Goal: Navigation & Orientation: Find specific page/section

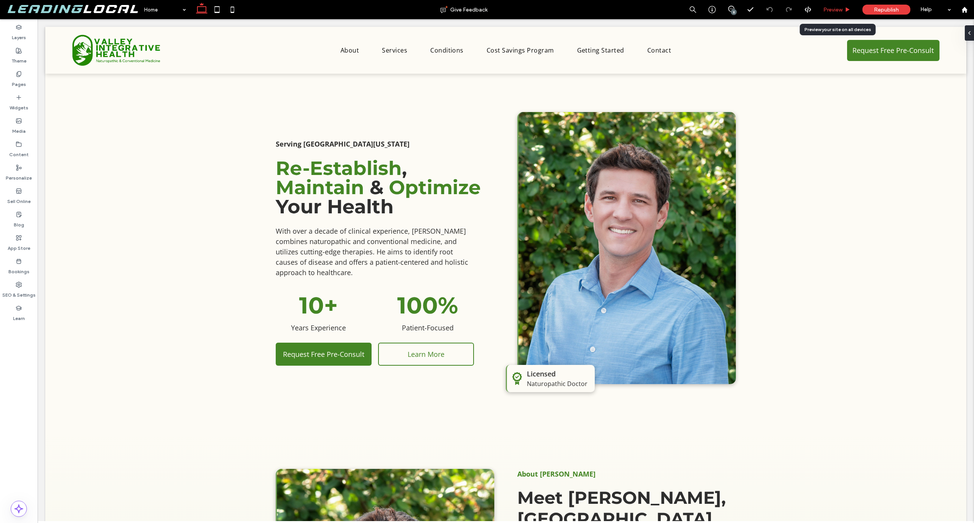
click at [831, 15] on div "Preview" at bounding box center [836, 9] width 39 height 19
click at [844, 11] on div "Preview" at bounding box center [836, 10] width 39 height 7
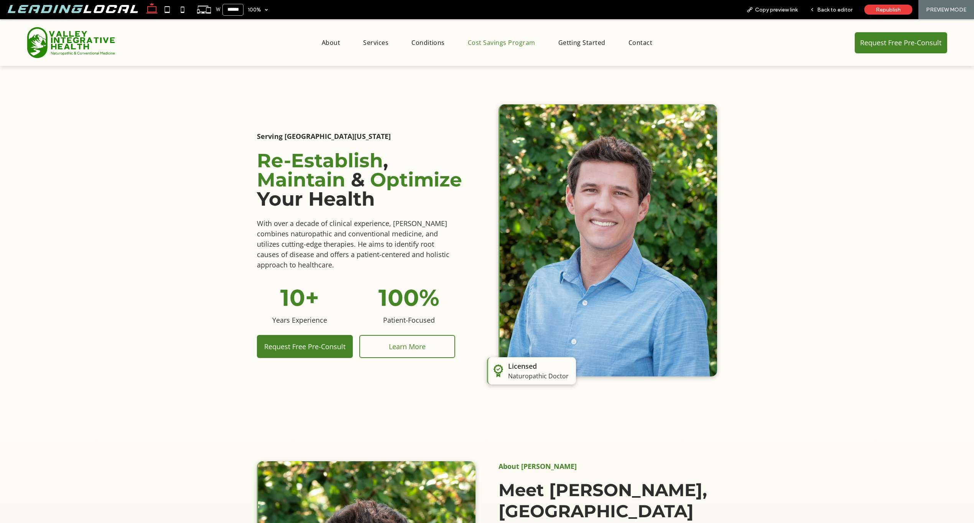
click at [468, 42] on span "Cost Savings Program" at bounding box center [501, 42] width 67 height 8
